Goal: Task Accomplishment & Management: Use online tool/utility

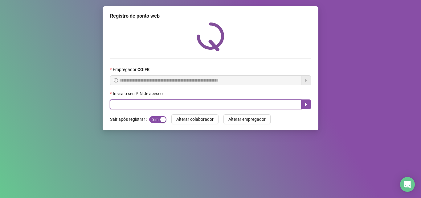
click at [270, 106] on input "text" at bounding box center [205, 104] width 191 height 10
type input "*****"
click at [302, 102] on button "button" at bounding box center [306, 104] width 10 height 10
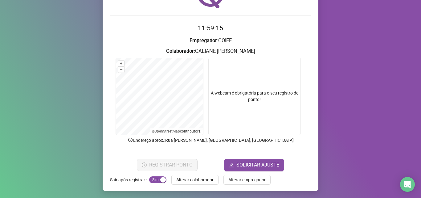
scroll to position [43, 0]
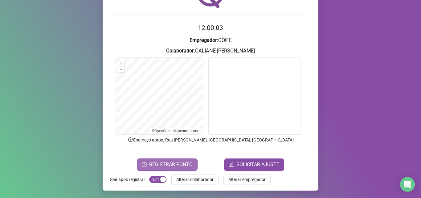
click at [169, 163] on span "REGISTRAR PONTO" at bounding box center [170, 164] width 43 height 7
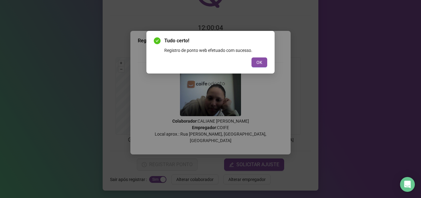
drag, startPoint x: 254, startPoint y: 62, endPoint x: 238, endPoint y: 75, distance: 20.5
click at [253, 63] on button "OK" at bounding box center [260, 62] width 16 height 10
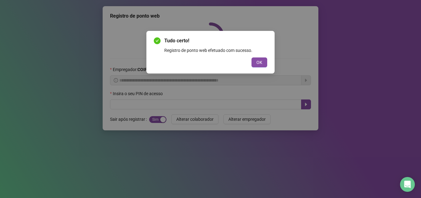
scroll to position [0, 0]
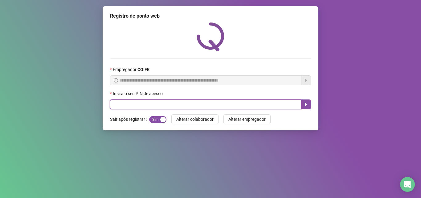
click at [255, 105] on input "text" at bounding box center [205, 104] width 191 height 10
type input "*****"
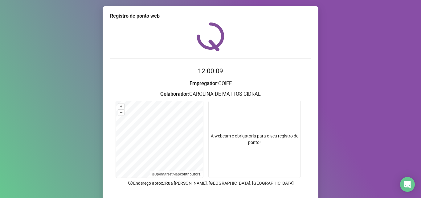
scroll to position [43, 0]
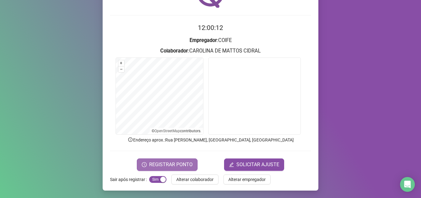
click at [164, 161] on span "REGISTRAR PONTO" at bounding box center [170, 164] width 43 height 7
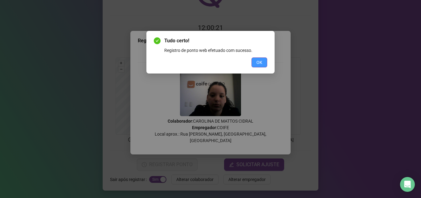
drag, startPoint x: 260, startPoint y: 63, endPoint x: 262, endPoint y: 60, distance: 3.5
click at [260, 62] on span "OK" at bounding box center [259, 62] width 6 height 7
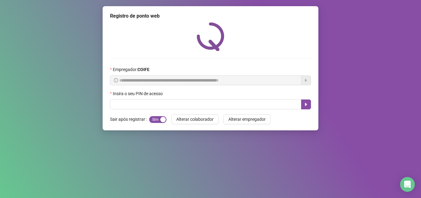
scroll to position [0, 0]
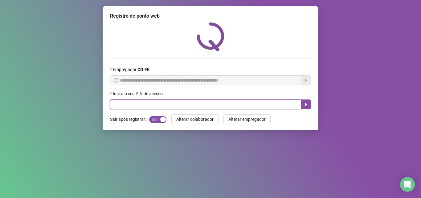
click at [179, 106] on input "text" at bounding box center [205, 104] width 191 height 10
type input "*****"
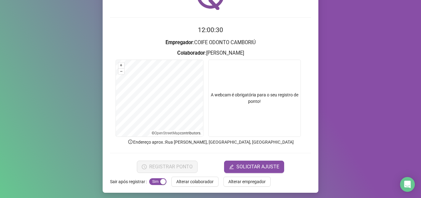
scroll to position [43, 0]
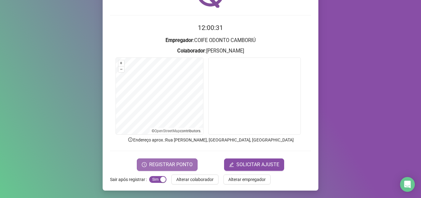
click at [178, 161] on span "REGISTRAR PONTO" at bounding box center [170, 164] width 43 height 7
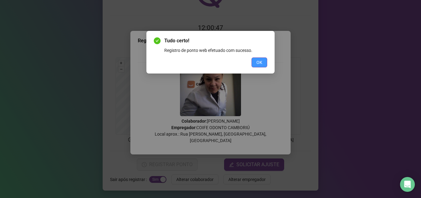
click at [259, 59] on span "OK" at bounding box center [259, 62] width 6 height 7
